Goal: Use online tool/utility: Utilize a website feature to perform a specific function

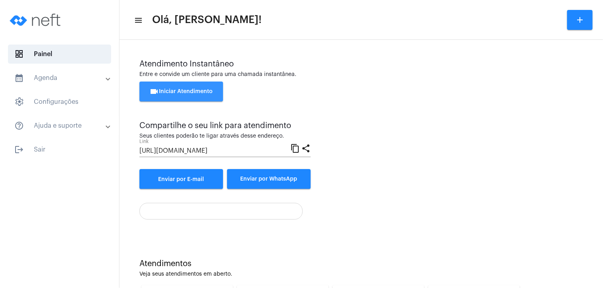
click at [198, 92] on span "videocam Iniciar Atendimento" at bounding box center [181, 92] width 63 height 6
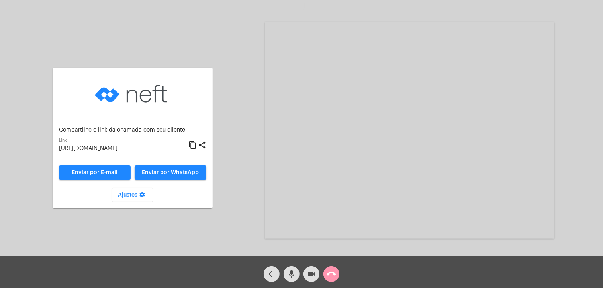
click at [192, 145] on mat-icon "content_copy" at bounding box center [192, 146] width 8 height 10
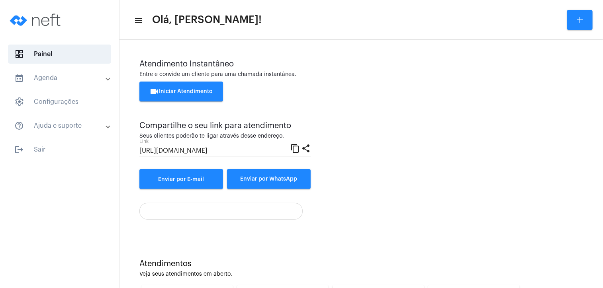
click at [196, 89] on span "videocam Iniciar Atendimento" at bounding box center [181, 92] width 63 height 6
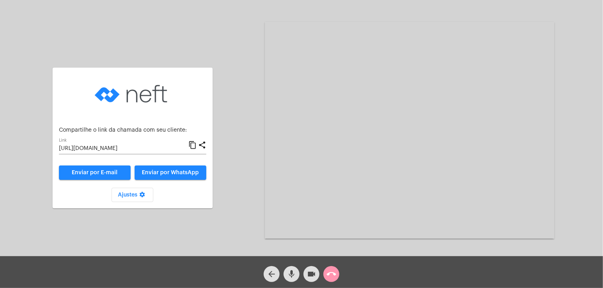
click at [194, 144] on mat-icon "content_copy" at bounding box center [192, 146] width 8 height 10
